Goal: Find contact information: Find contact information

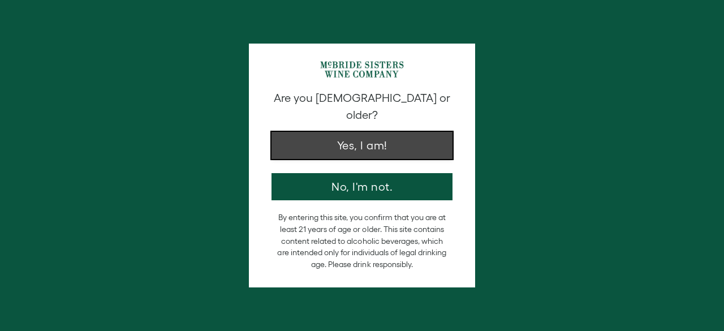
click at [349, 137] on button "Yes, I am!" at bounding box center [362, 145] width 181 height 27
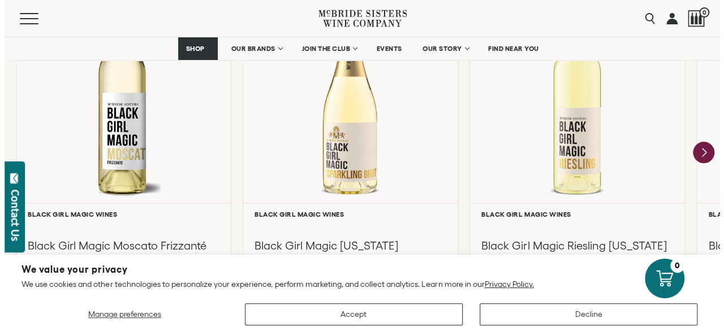
scroll to position [1073, 0]
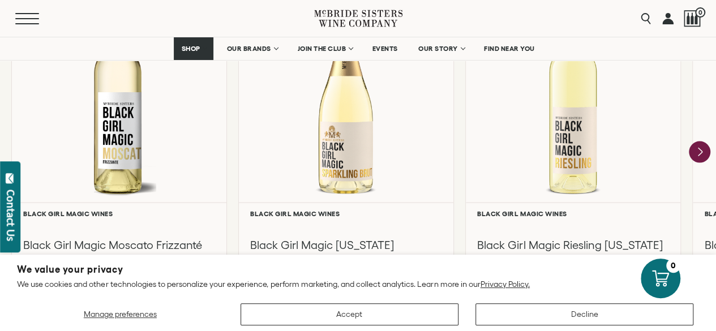
click at [19, 15] on button "Menu" at bounding box center [35, 18] width 41 height 11
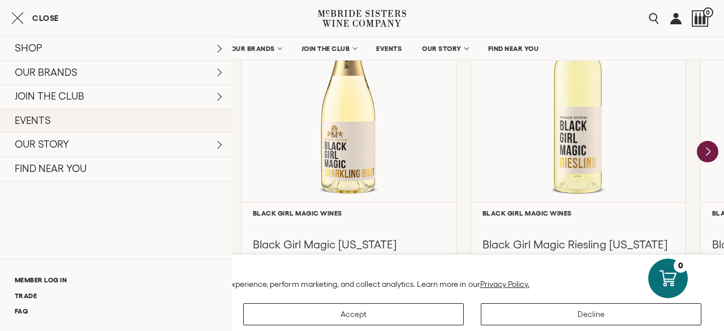
click at [54, 123] on link "EVENTS" at bounding box center [116, 121] width 233 height 24
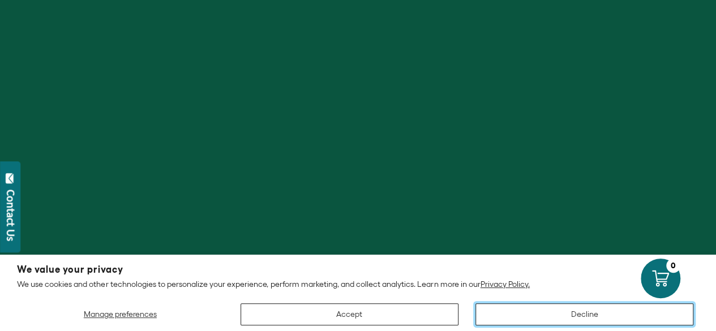
click at [524, 323] on button "Decline" at bounding box center [584, 314] width 218 height 22
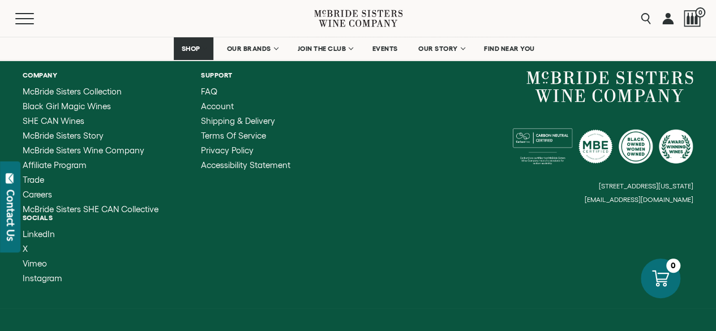
scroll to position [1776, 0]
click at [614, 197] on small "[EMAIL_ADDRESS][DOMAIN_NAME]" at bounding box center [638, 199] width 109 height 8
drag, startPoint x: 620, startPoint y: 200, endPoint x: 537, endPoint y: 247, distance: 95.0
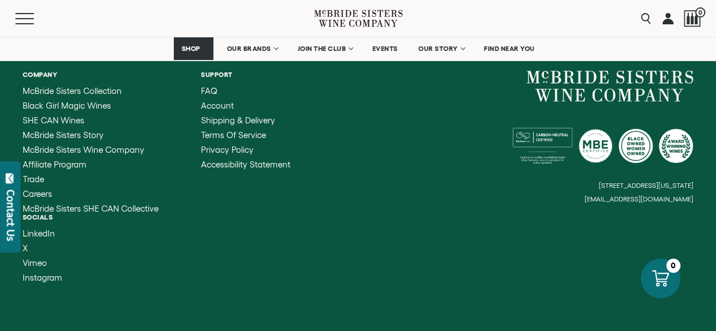
click at [537, 247] on div "Company [PERSON_NAME] Sisters Collection Black Girl Magic Wines SHE CAN Wines […" at bounding box center [358, 177] width 716 height 264
drag, startPoint x: 586, startPoint y: 201, endPoint x: 699, endPoint y: 201, distance: 113.2
click at [699, 201] on div "Company McBride Sisters Collection Black Girl Magic Wines SHE CAN Wines McBride…" at bounding box center [358, 177] width 716 height 264
drag, startPoint x: 676, startPoint y: 201, endPoint x: 642, endPoint y: 221, distance: 39.0
click at [642, 221] on div "Company McBride Sisters Collection Black Girl Magic Wines SHE CAN Wines McBride…" at bounding box center [358, 177] width 716 height 264
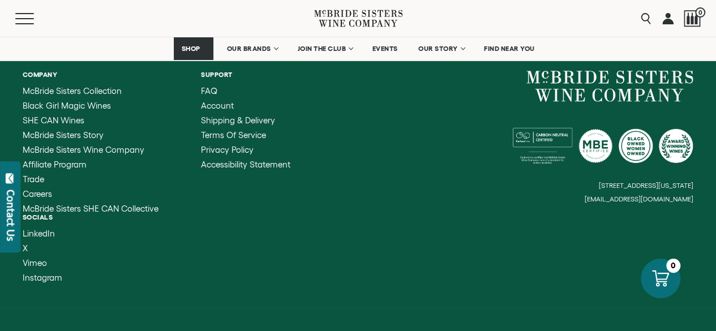
copy small "[EMAIL_ADDRESS][DOMAIN_NAME]"
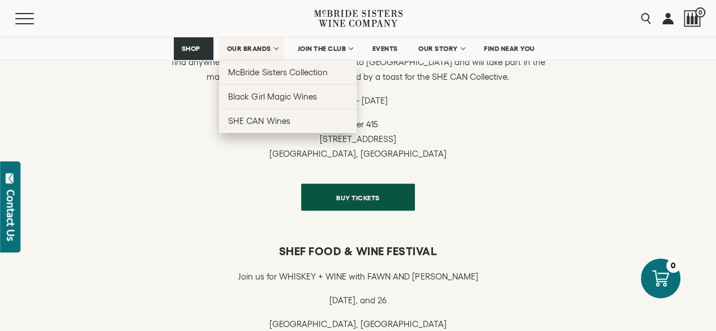
scroll to position [1056, 0]
